Goal: Check status: Check status

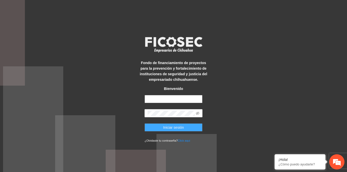
type input "**********"
click at [174, 125] on span "Iniciar sesión" at bounding box center [173, 128] width 21 height 6
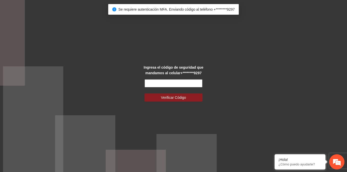
click at [174, 84] on input "text" at bounding box center [173, 83] width 58 height 8
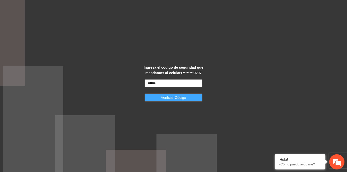
type input "******"
click at [174, 100] on span "Verificar Código" at bounding box center [173, 98] width 25 height 6
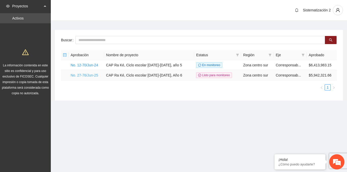
click at [81, 73] on link "No. 27-76/Jun-25" at bounding box center [84, 75] width 27 height 4
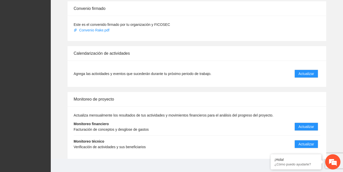
scroll to position [509, 0]
click at [309, 71] on span "Actualizar" at bounding box center [305, 74] width 15 height 6
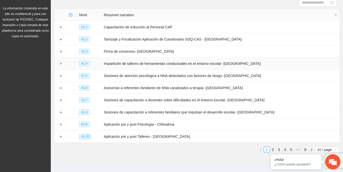
scroll to position [66, 0]
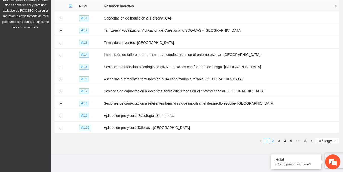
click at [272, 138] on link "2" at bounding box center [273, 141] width 6 height 6
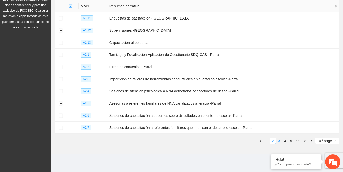
click at [278, 138] on link "3" at bounding box center [279, 141] width 6 height 6
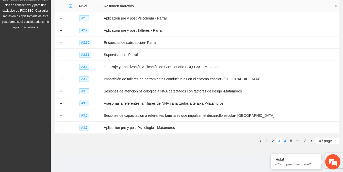
click at [286, 140] on link "4" at bounding box center [285, 141] width 6 height 6
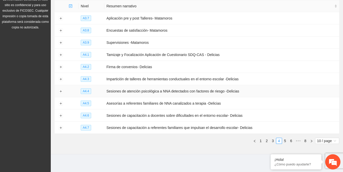
click at [56, 90] on td at bounding box center [61, 91] width 12 height 12
click at [61, 91] on button "Expand row" at bounding box center [61, 92] width 4 height 4
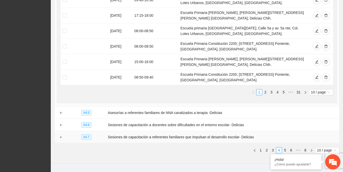
scroll to position [271, 0]
click at [258, 147] on link "1" at bounding box center [261, 150] width 6 height 6
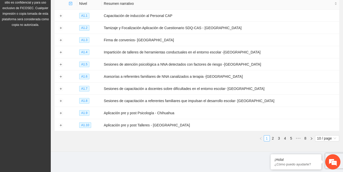
scroll to position [66, 0]
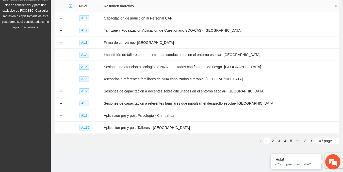
click at [267, 138] on link "1" at bounding box center [267, 141] width 6 height 6
click at [272, 138] on link "2" at bounding box center [273, 141] width 6 height 6
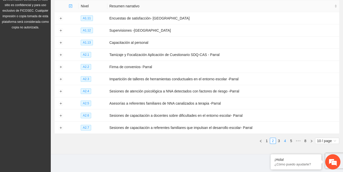
click at [286, 139] on link "4" at bounding box center [285, 141] width 6 height 6
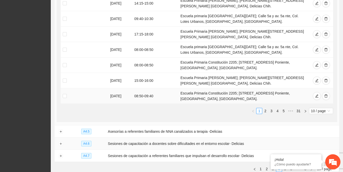
scroll to position [271, 0]
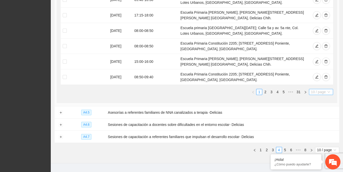
click at [326, 89] on span "10 / page" at bounding box center [321, 92] width 20 height 6
click at [315, 123] on div "100 / page" at bounding box center [321, 126] width 18 height 6
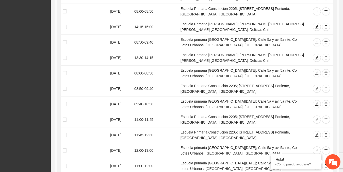
scroll to position [1573, 0]
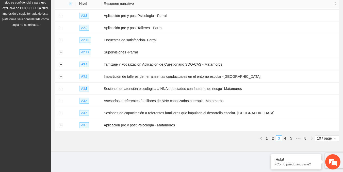
scroll to position [66, 0]
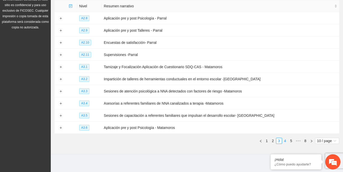
click at [283, 138] on link "4" at bounding box center [285, 141] width 6 height 6
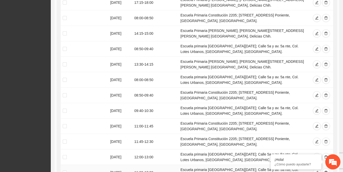
scroll to position [1573, 0]
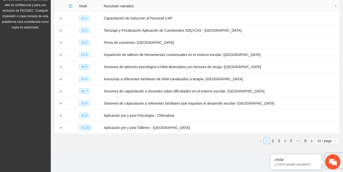
click at [285, 138] on link "4" at bounding box center [285, 141] width 6 height 6
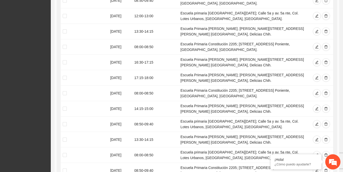
scroll to position [1573, 0]
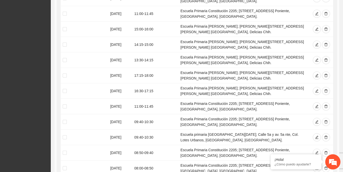
scroll to position [1567, 0]
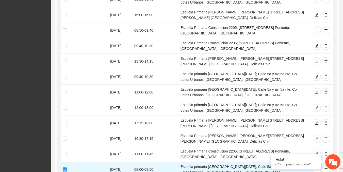
scroll to position [993, 0]
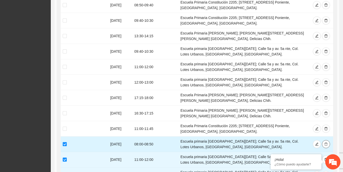
click at [327, 143] on icon "delete" at bounding box center [326, 145] width 4 height 4
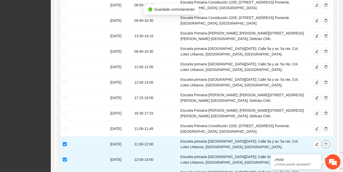
click at [327, 143] on icon "delete" at bounding box center [326, 145] width 4 height 4
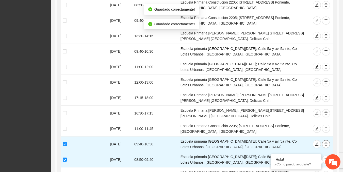
click at [327, 143] on icon "delete" at bounding box center [326, 145] width 4 height 4
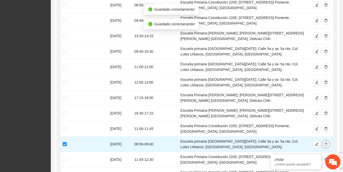
click at [327, 143] on icon "delete" at bounding box center [326, 145] width 4 height 4
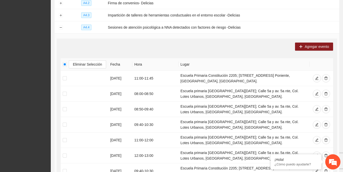
scroll to position [0, 0]
